Goal: Understand process/instructions: Learn how to perform a task or action

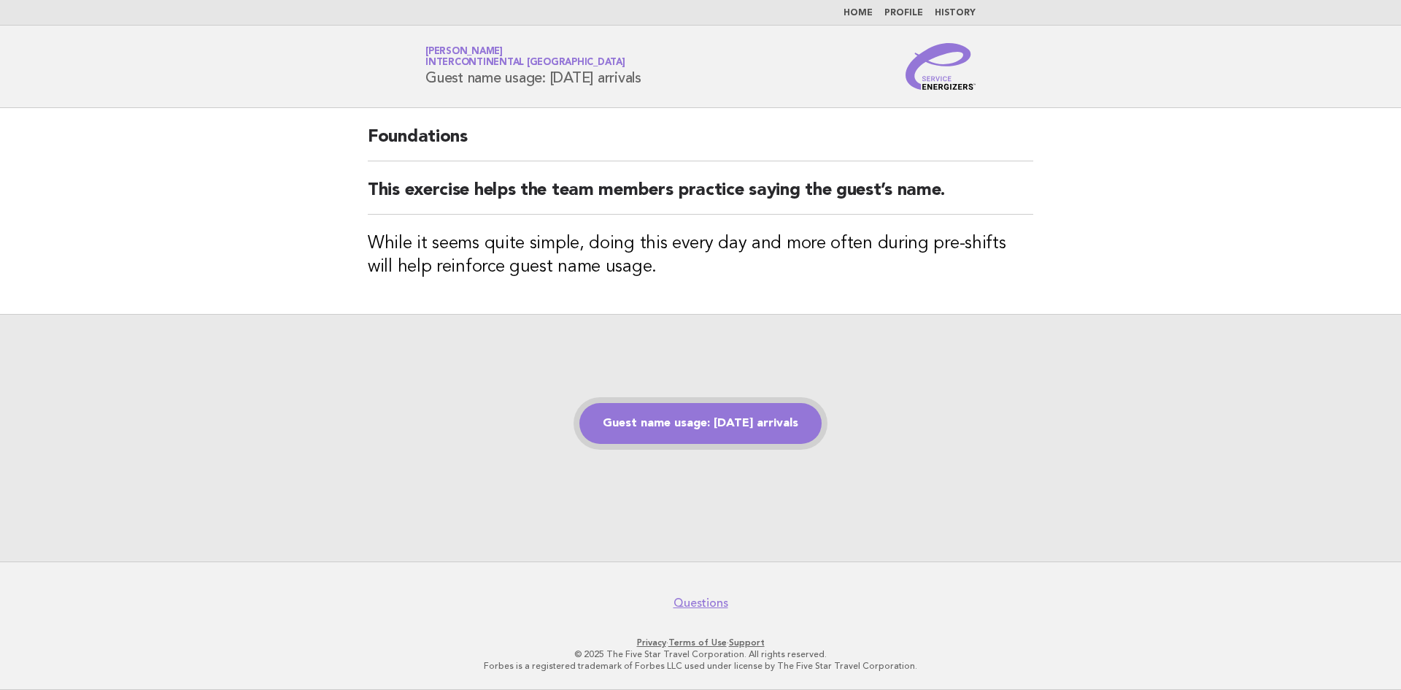
click at [735, 431] on link "Guest name usage: [DATE] arrivals" at bounding box center [700, 423] width 242 height 41
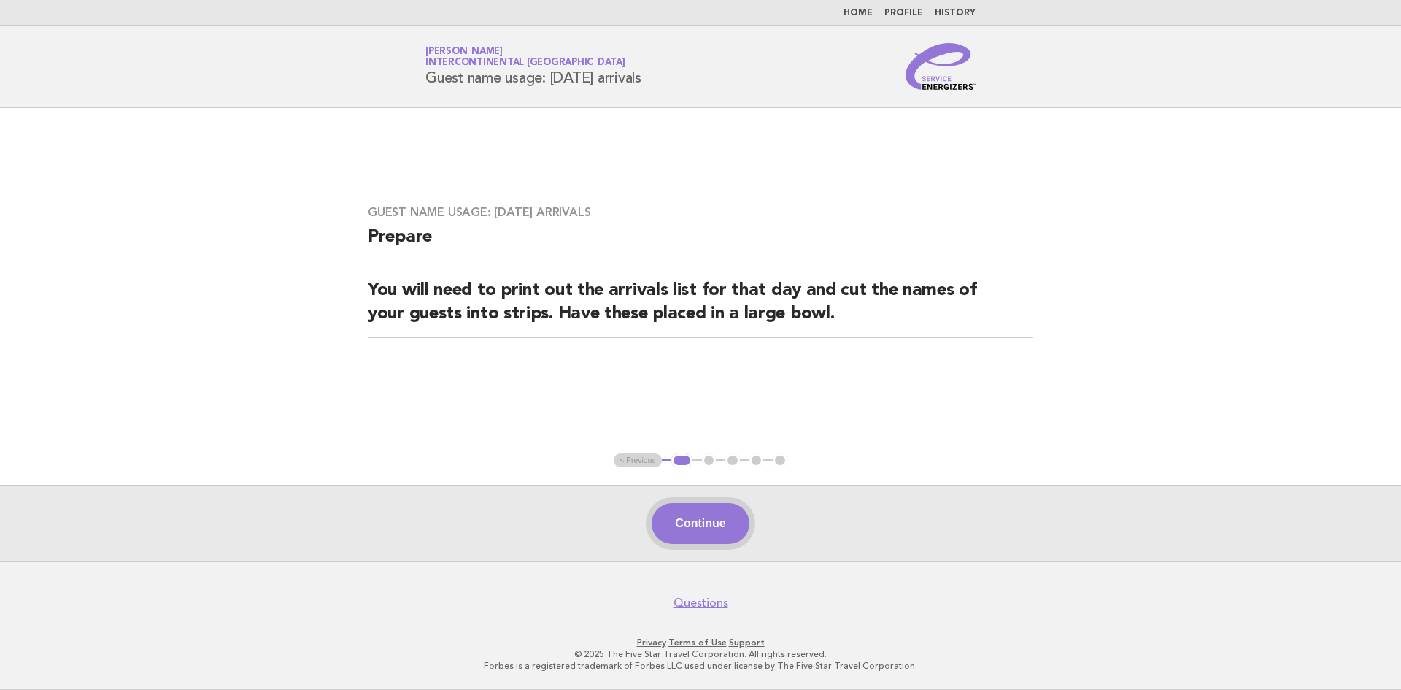
click at [712, 531] on button "Continue" at bounding box center [700, 523] width 97 height 41
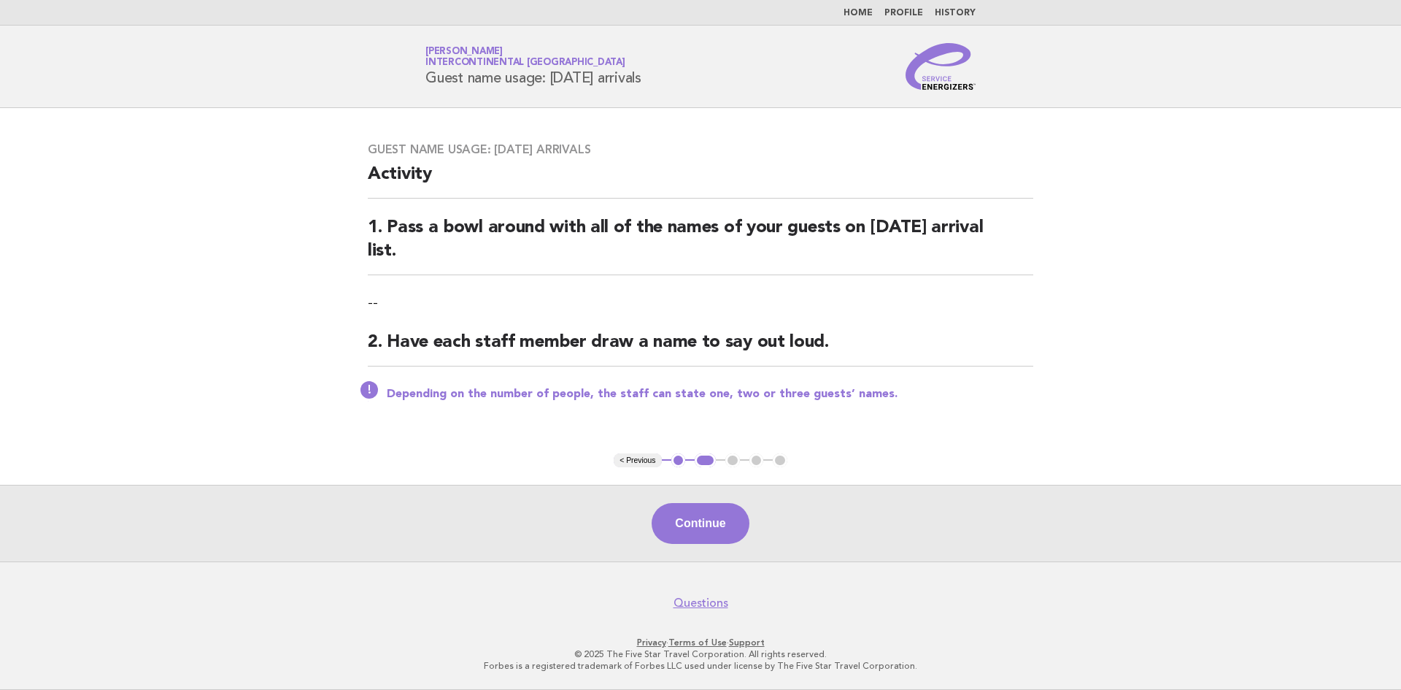
click at [712, 531] on button "Continue" at bounding box center [700, 523] width 97 height 41
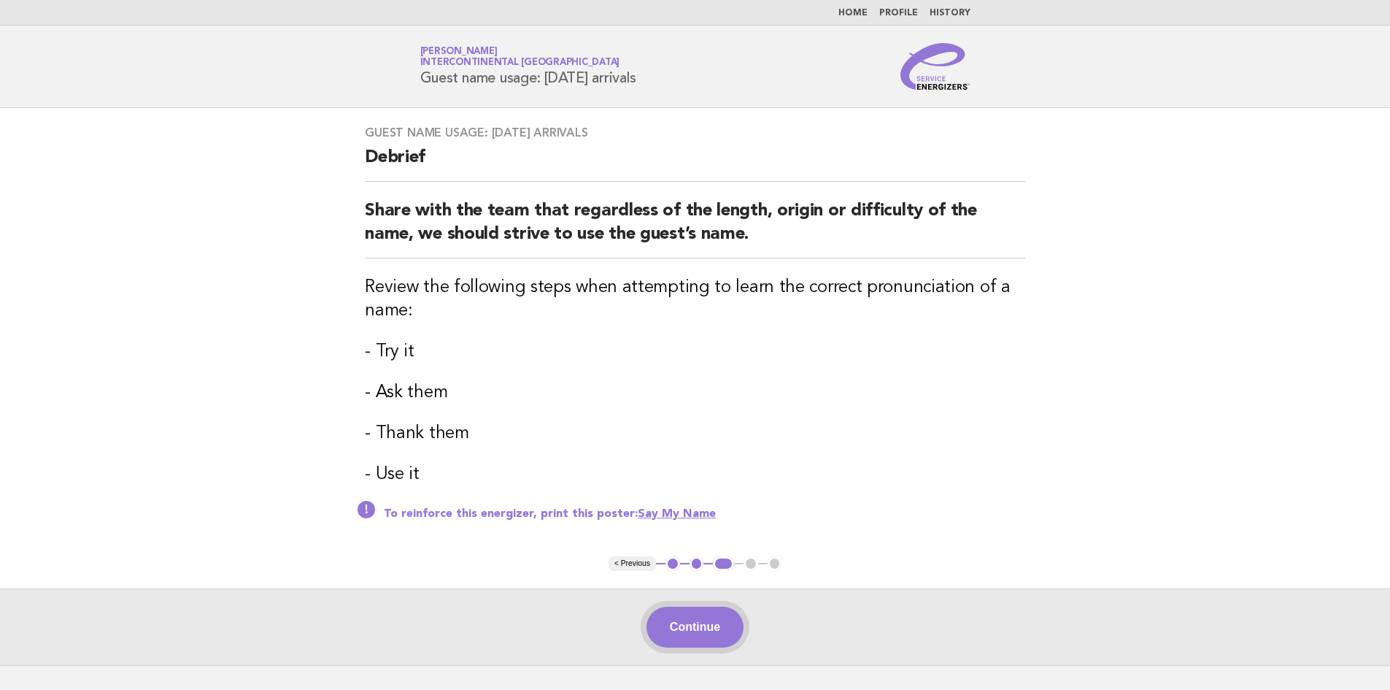
click at [733, 609] on button "Continue" at bounding box center [694, 626] width 97 height 41
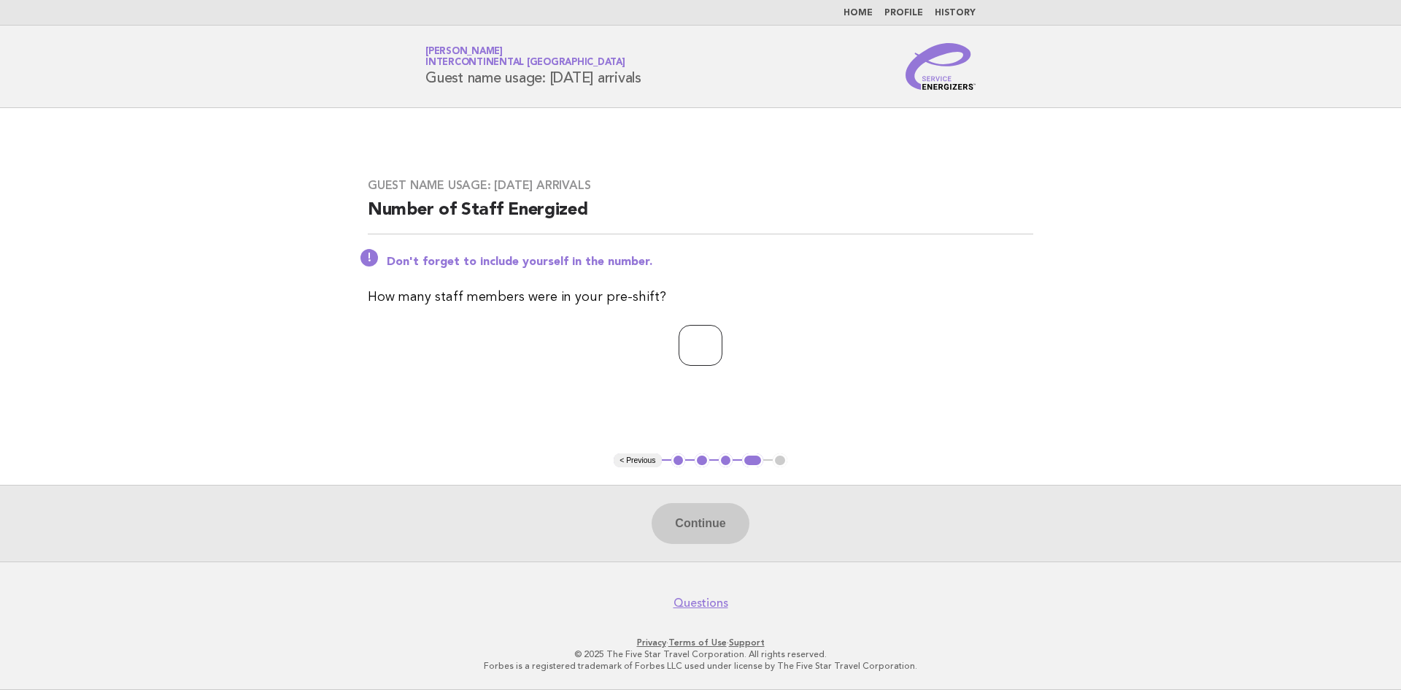
type input "*"
click at [722, 344] on input "*" at bounding box center [701, 345] width 44 height 41
click at [714, 528] on button "Continue" at bounding box center [700, 523] width 97 height 41
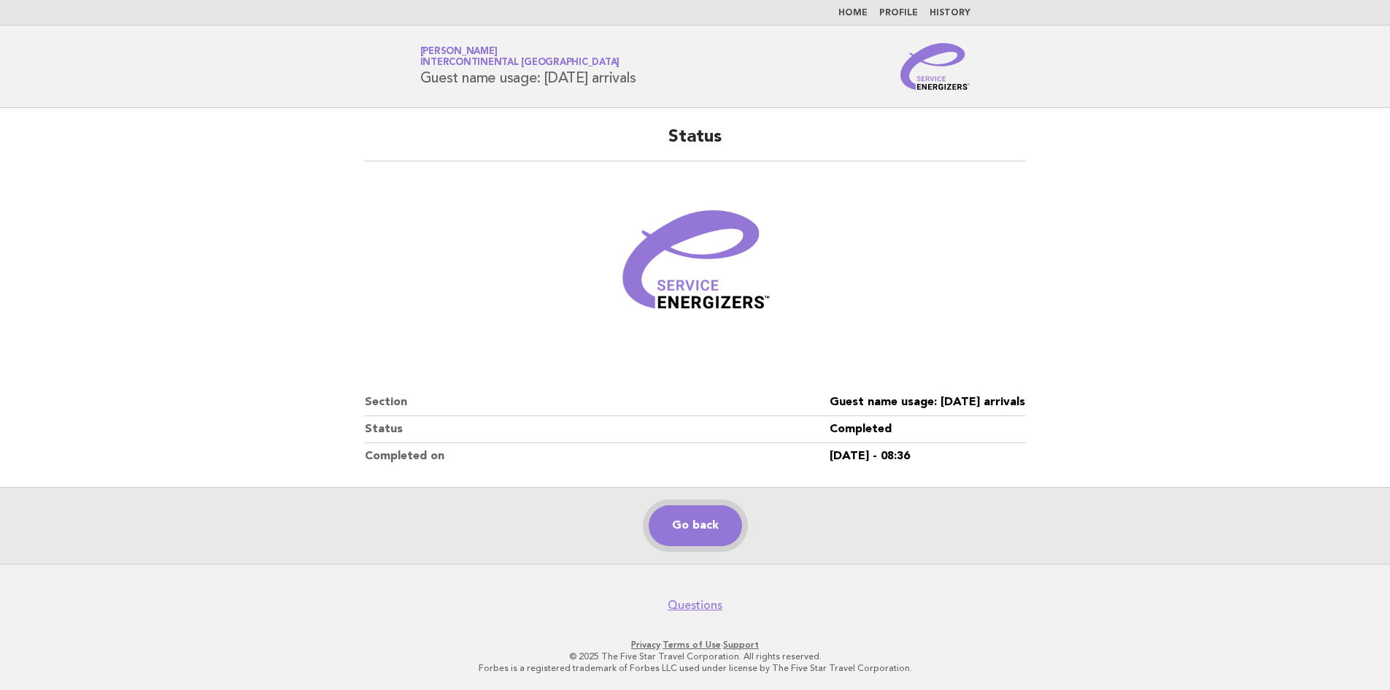
click at [703, 539] on link "Go back" at bounding box center [695, 525] width 93 height 41
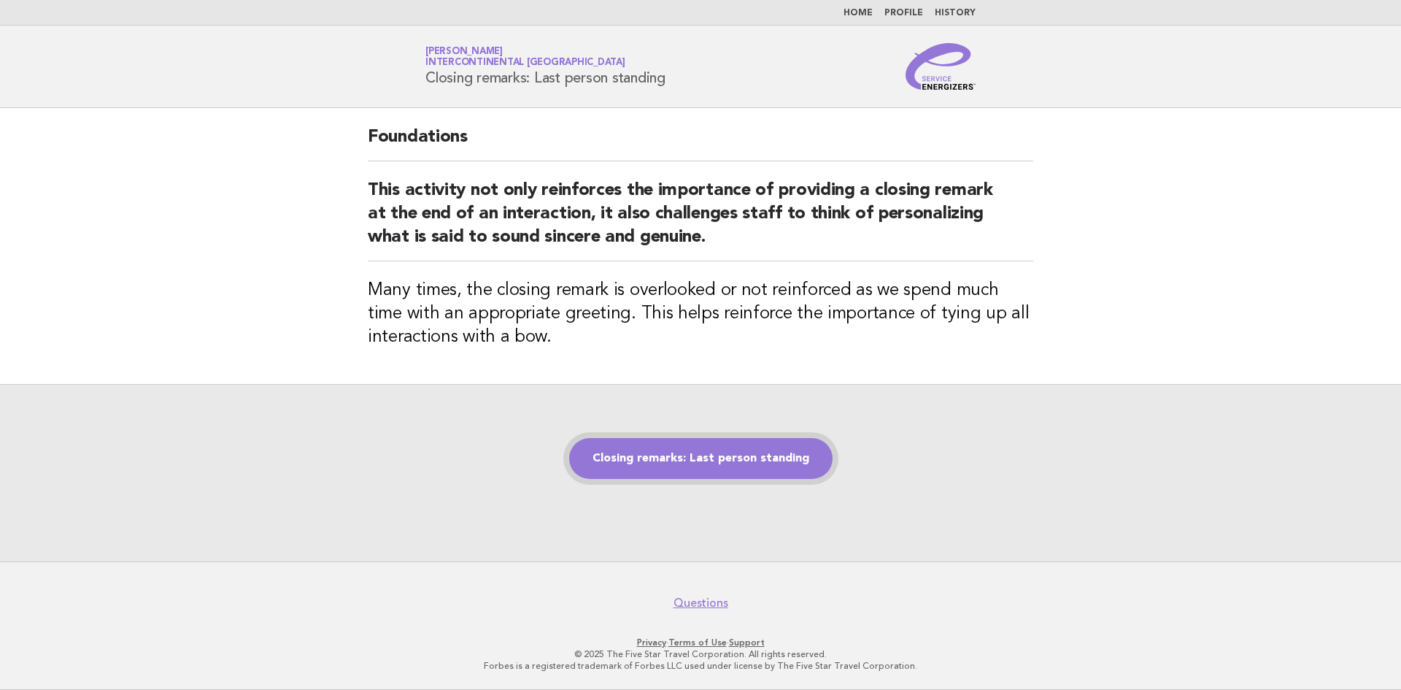
click at [632, 458] on link "Closing remarks: Last person standing" at bounding box center [700, 458] width 263 height 41
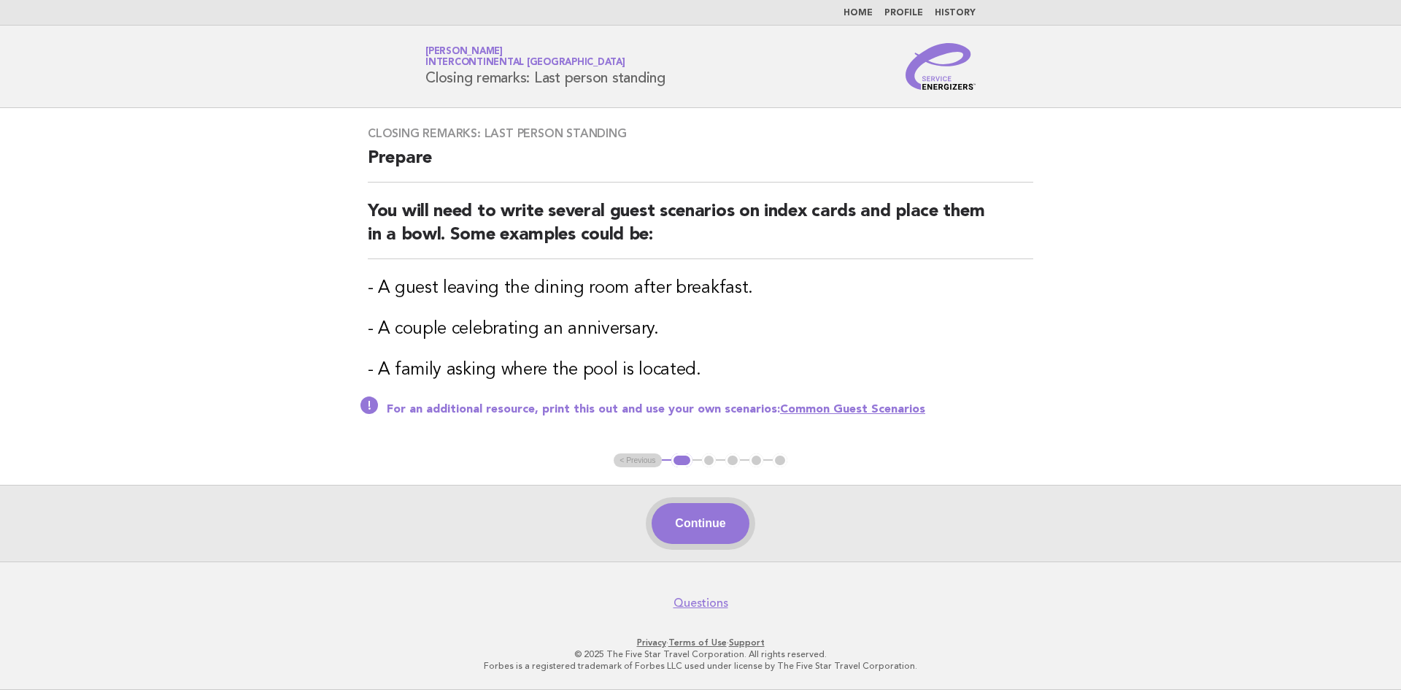
click at [691, 536] on button "Continue" at bounding box center [700, 523] width 97 height 41
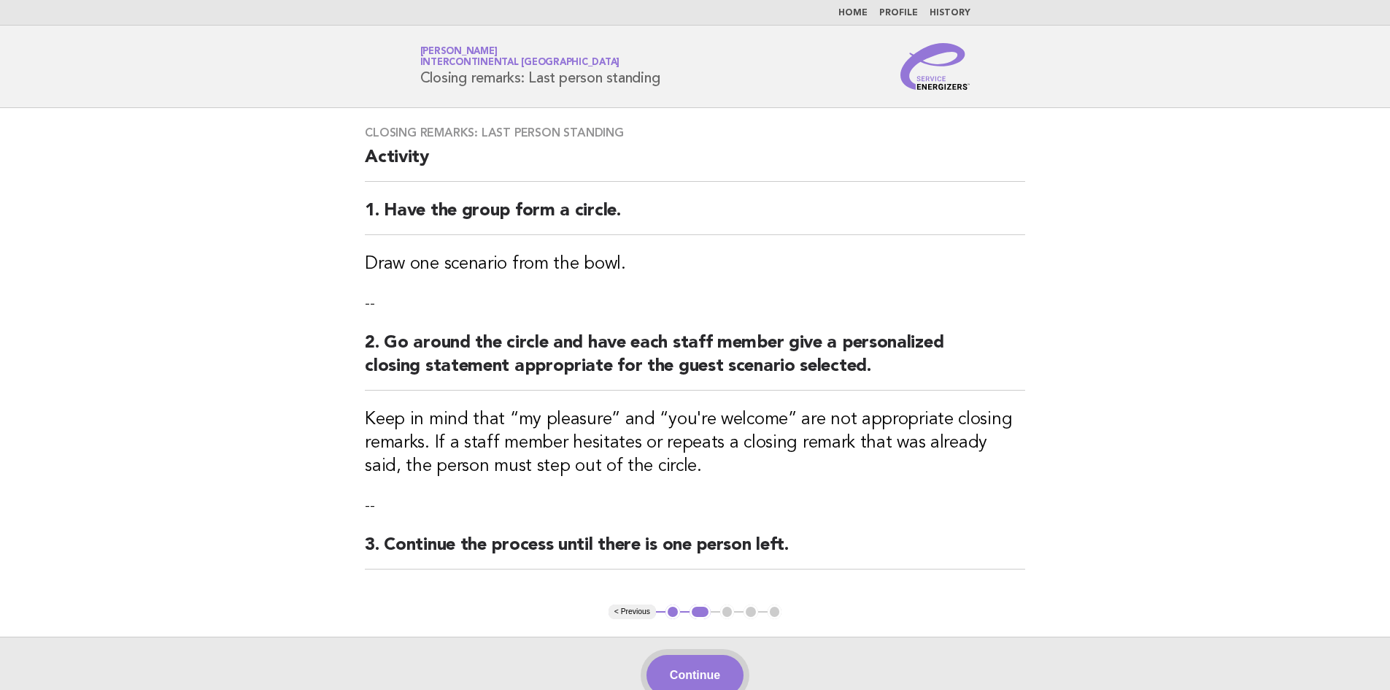
click at [701, 679] on button "Continue" at bounding box center [694, 674] width 97 height 41
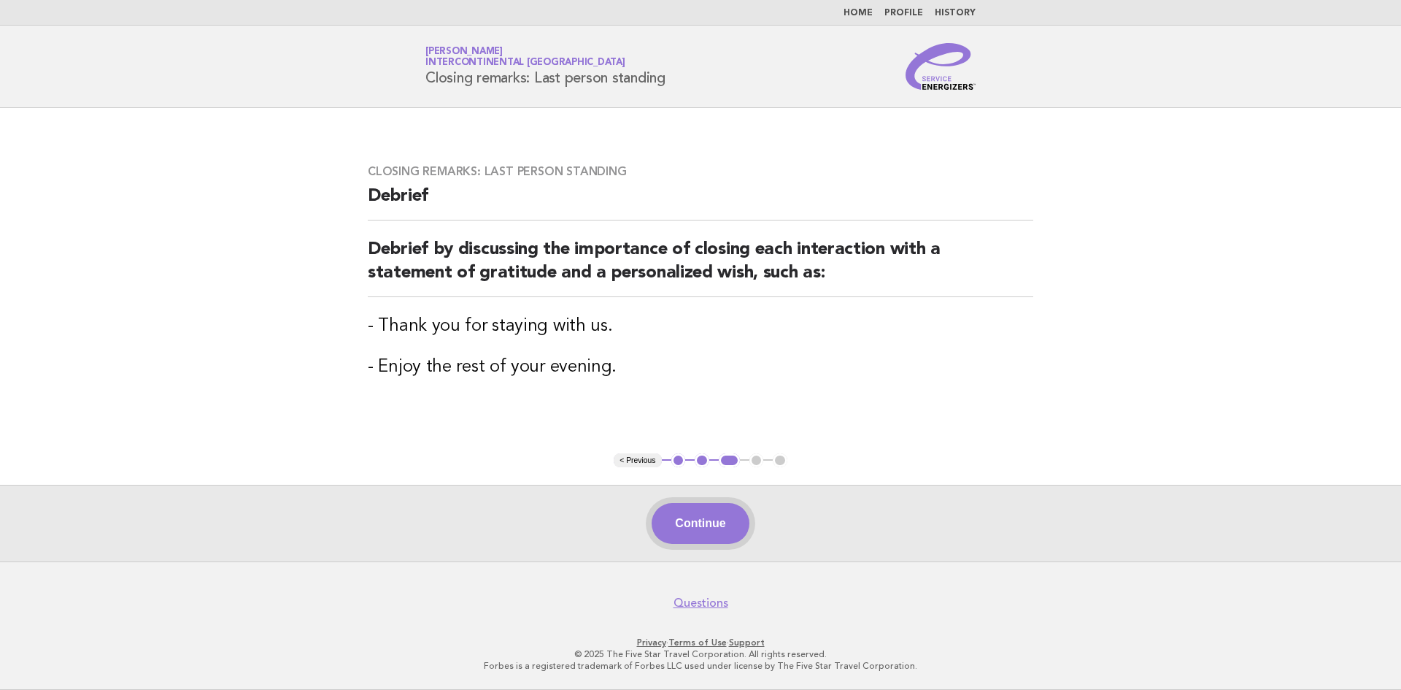
click at [731, 517] on button "Continue" at bounding box center [700, 523] width 97 height 41
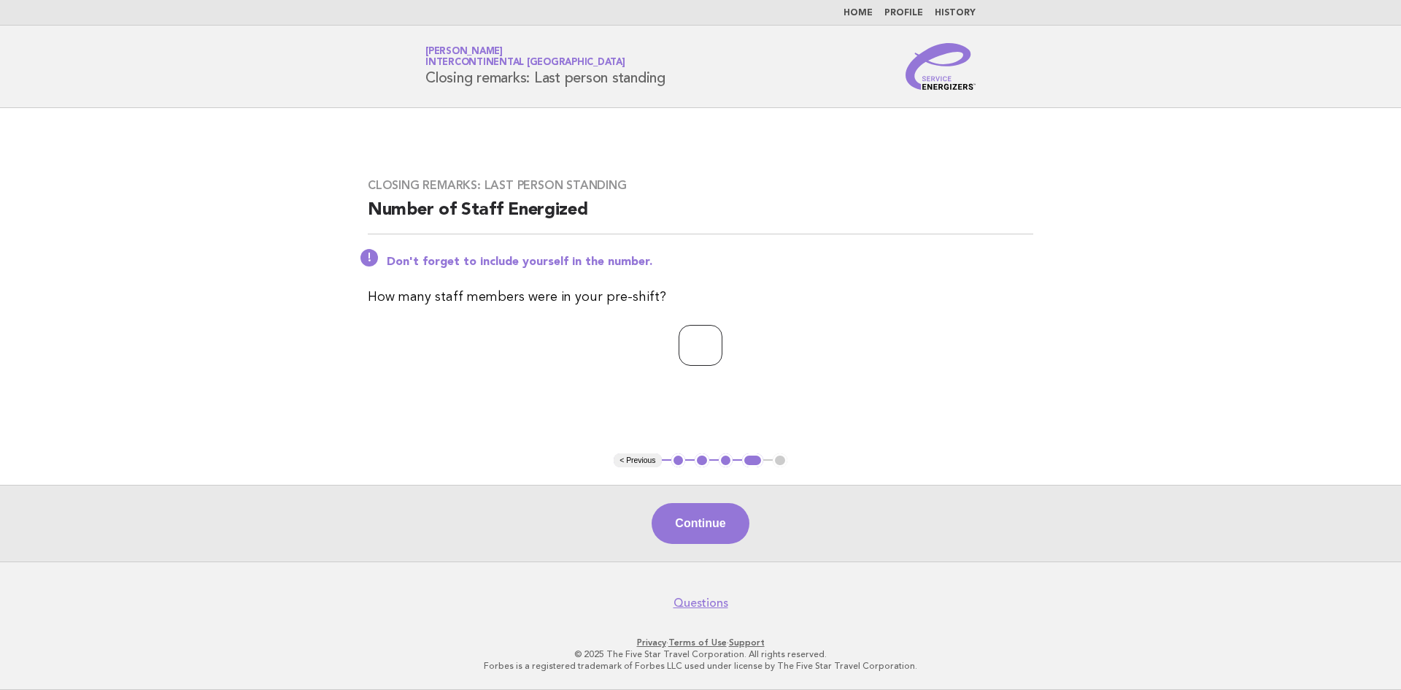
drag, startPoint x: 726, startPoint y: 342, endPoint x: 727, endPoint y: 355, distance: 12.4
type input "*"
click at [722, 342] on input "*" at bounding box center [701, 345] width 44 height 41
click at [703, 535] on button "Continue" at bounding box center [700, 523] width 97 height 41
